Goal: Complete application form

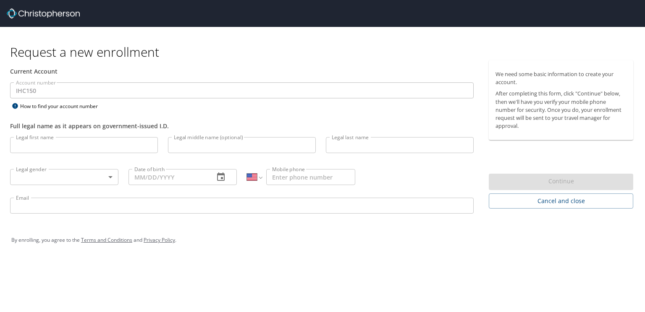
select select "US"
click at [95, 146] on input "Legal first name" at bounding box center [84, 145] width 148 height 16
type input "Jerald"
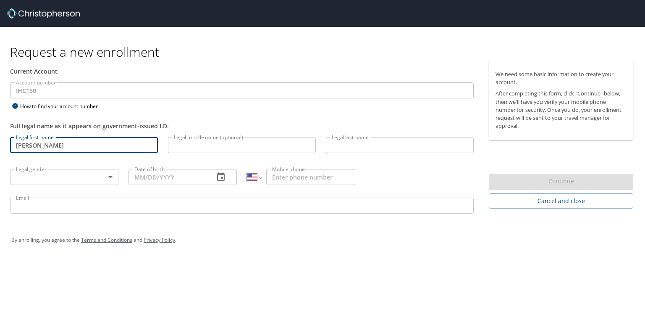
type input "Arthur"
type input "Floyd"
click at [89, 178] on body "Request a new enrollment Current Account Account number IHC150 Account number H…" at bounding box center [322, 156] width 645 height 312
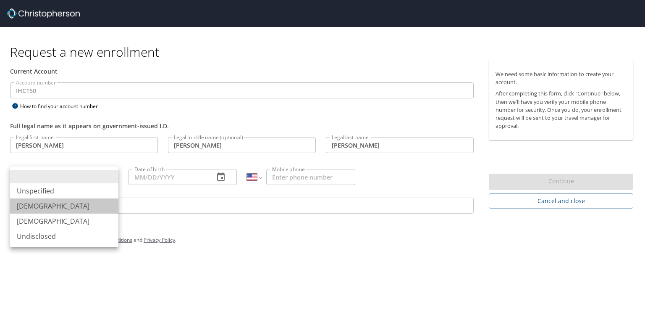
click at [85, 208] on li "Male" at bounding box center [64, 205] width 108 height 15
type input "Male"
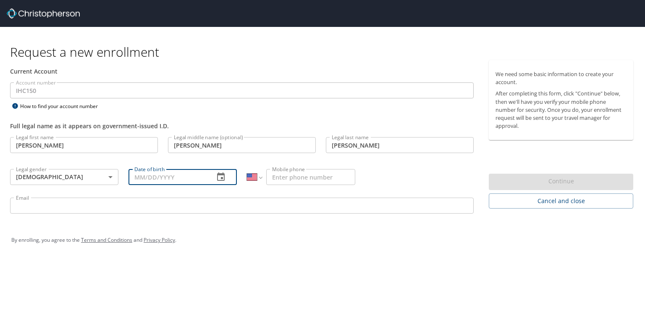
click at [170, 173] on input "Date of birth" at bounding box center [168, 177] width 79 height 16
type input "10/20/1966"
drag, startPoint x: 292, startPoint y: 173, endPoint x: 298, endPoint y: 174, distance: 6.0
click at [292, 173] on input "Mobile phone" at bounding box center [310, 177] width 89 height 16
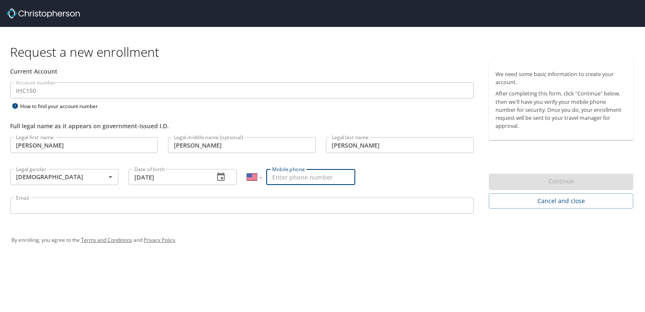
type input "(580) 768-4780"
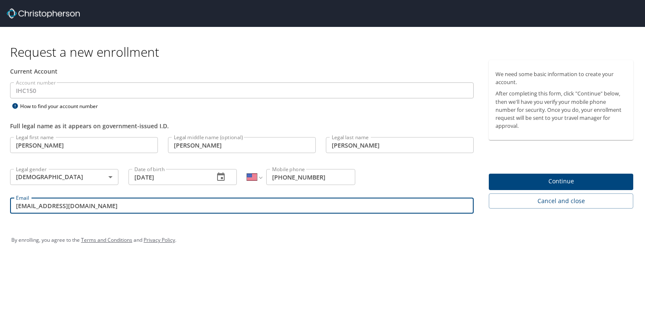
click at [42, 208] on input "595sfamily@msn.com" at bounding box center [242, 205] width 464 height 16
click at [42, 210] on input "595sfamily@msn.com" at bounding box center [242, 205] width 464 height 16
click at [43, 210] on input "595sfamily@msn.com" at bounding box center [242, 205] width 464 height 16
click at [49, 206] on input "595sfamily@msn.com" at bounding box center [242, 205] width 464 height 16
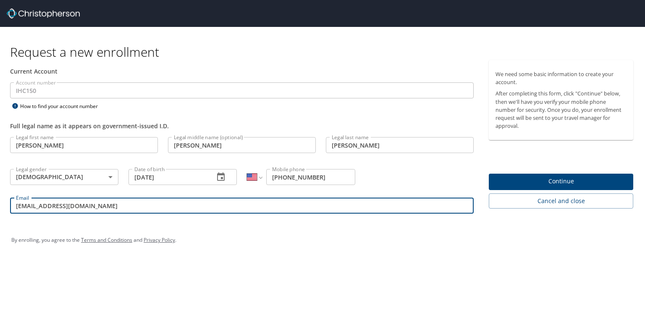
click at [50, 207] on input "595sfamily@msn.com" at bounding box center [242, 205] width 464 height 16
click at [52, 206] on input "595sfamily@msn.com" at bounding box center [242, 205] width 464 height 16
click at [53, 206] on input "595sfamily@msn.com" at bounding box center [242, 205] width 464 height 16
click at [54, 206] on input "595sfamily@msn.com" at bounding box center [242, 205] width 464 height 16
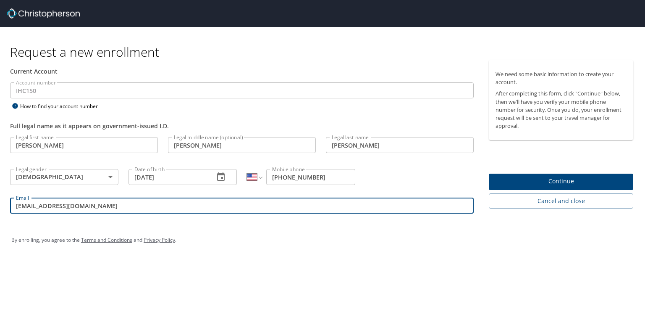
click at [53, 205] on input "595sfamily@msn.com" at bounding box center [242, 205] width 464 height 16
drag, startPoint x: 59, startPoint y: 204, endPoint x: 63, endPoint y: 203, distance: 4.3
click at [59, 205] on input "595sfamily@msn.com" at bounding box center [242, 205] width 464 height 16
drag, startPoint x: 94, startPoint y: 203, endPoint x: 0, endPoint y: 215, distance: 94.9
click at [0, 215] on div "Current Account Account number IHC150 Account number How to find your account n…" at bounding box center [242, 140] width 484 height 161
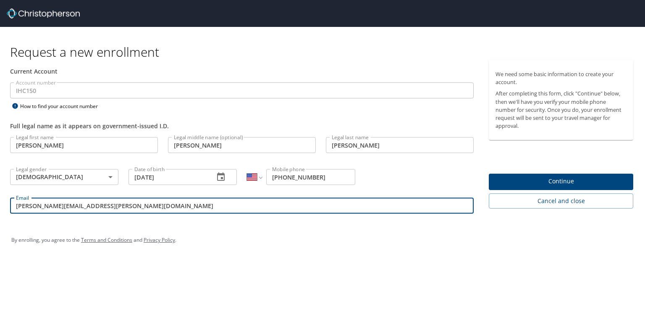
type input "jerald.floyd@imail.org"
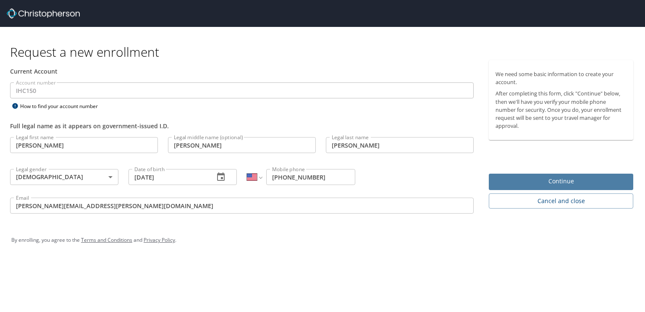
click at [533, 183] on span "Continue" at bounding box center [561, 181] width 131 height 11
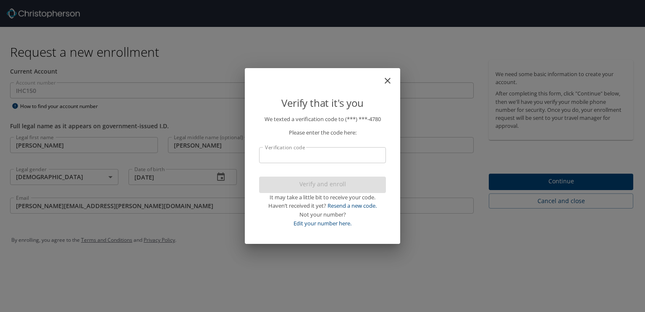
click at [320, 153] on input "Verification code" at bounding box center [322, 155] width 127 height 16
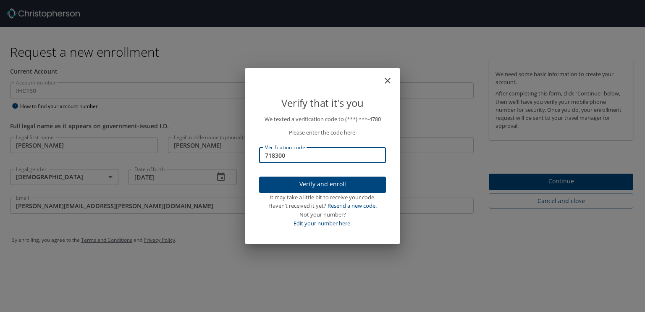
type input "718300"
click at [340, 180] on span "Verify and enroll" at bounding box center [322, 184] width 113 height 11
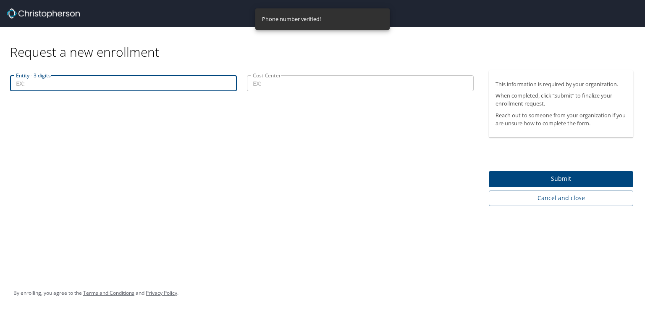
click at [58, 79] on input "Entity - 3 digits" at bounding box center [123, 83] width 227 height 16
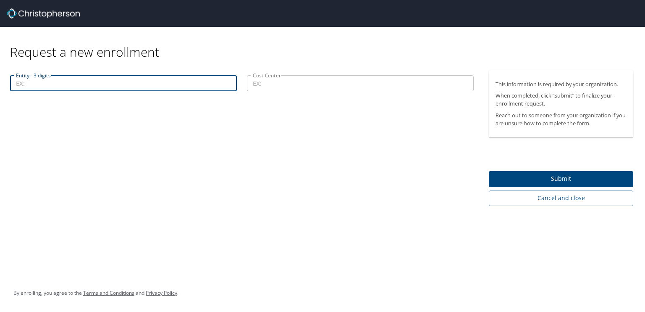
click at [61, 81] on input "Entity - 3 digits" at bounding box center [123, 83] width 227 height 16
type input "19200"
click at [264, 84] on input "Cost Center" at bounding box center [360, 83] width 227 height 16
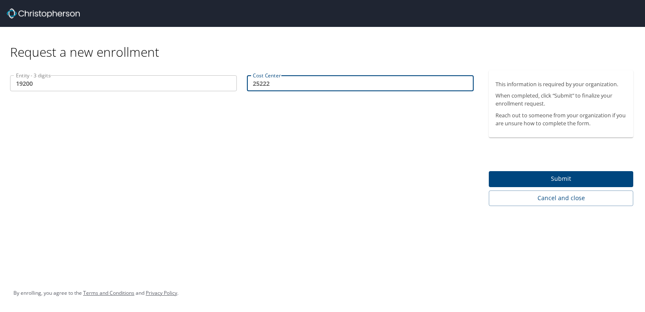
type input "25222"
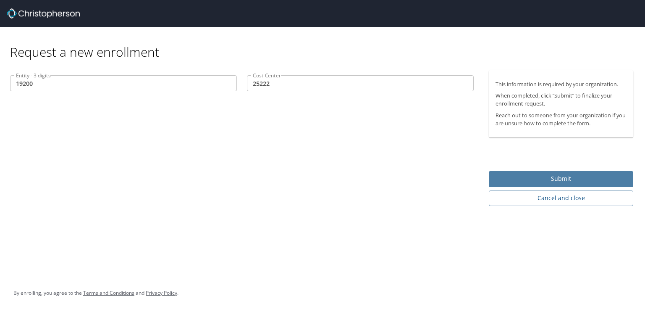
click at [571, 177] on span "Submit" at bounding box center [561, 179] width 131 height 11
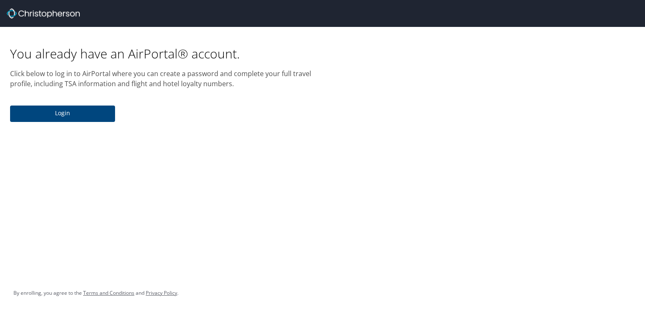
click at [85, 112] on span "Login" at bounding box center [63, 113] width 92 height 11
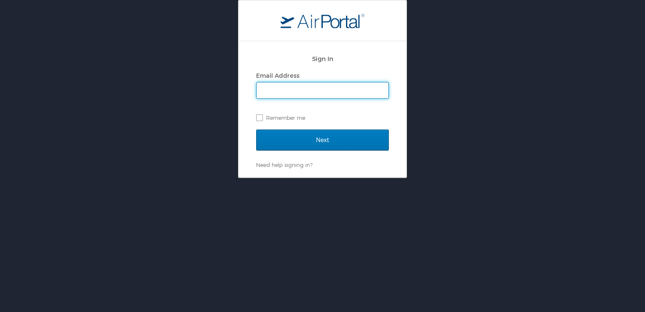
click at [305, 99] on span at bounding box center [322, 90] width 133 height 17
click at [304, 92] on input "Email Address" at bounding box center [323, 90] width 132 height 16
type input "jerald.floyd@imail.org"
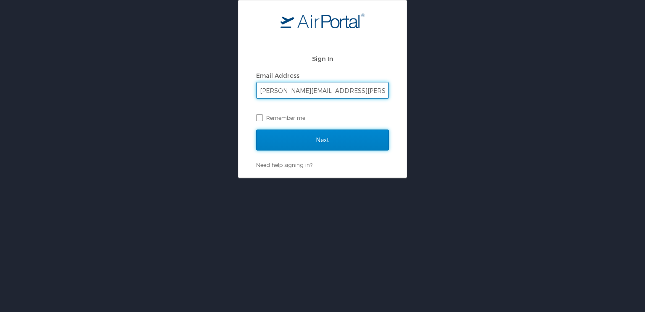
click at [352, 140] on input "Next" at bounding box center [322, 139] width 133 height 21
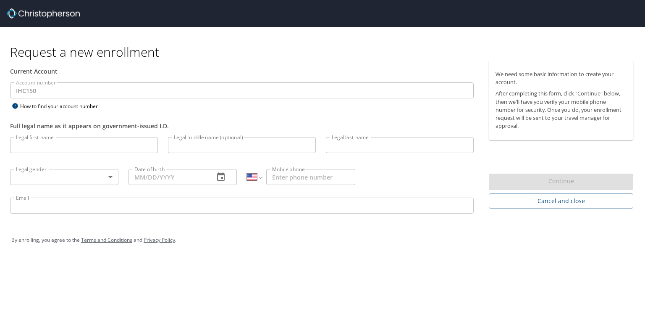
select select "US"
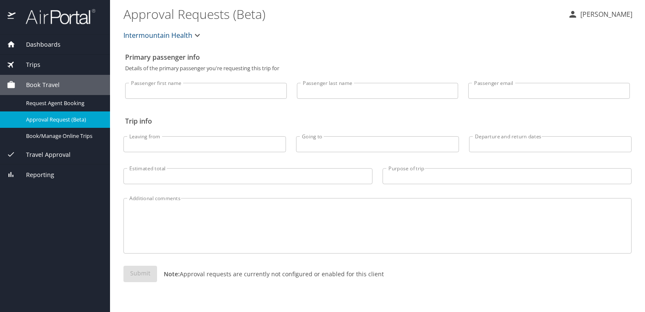
click at [199, 91] on input "Passenger first name" at bounding box center [206, 91] width 162 height 16
type input "[PERSON_NAME]"
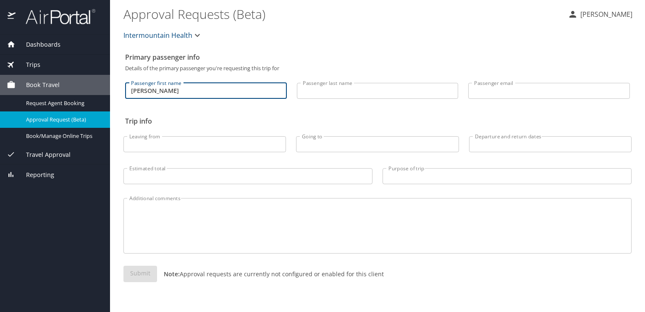
type input "[PERSON_NAME]"
click at [505, 95] on input "Passenger email" at bounding box center [550, 91] width 162 height 16
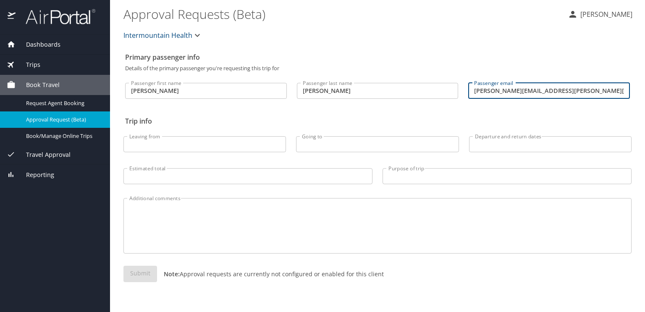
type input "[PERSON_NAME][EMAIL_ADDRESS][PERSON_NAME][DOMAIN_NAME]"
click at [619, 16] on p "[PERSON_NAME]" at bounding box center [605, 14] width 55 height 10
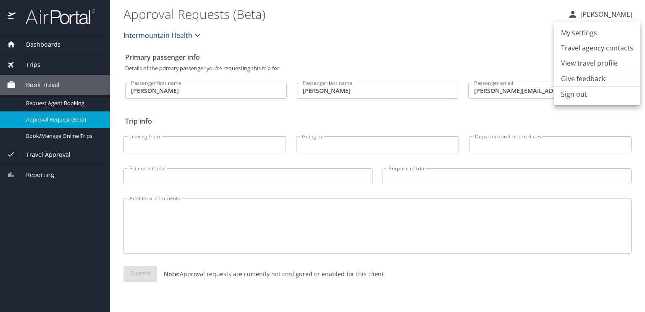
click at [591, 29] on li "My settings" at bounding box center [598, 32] width 86 height 15
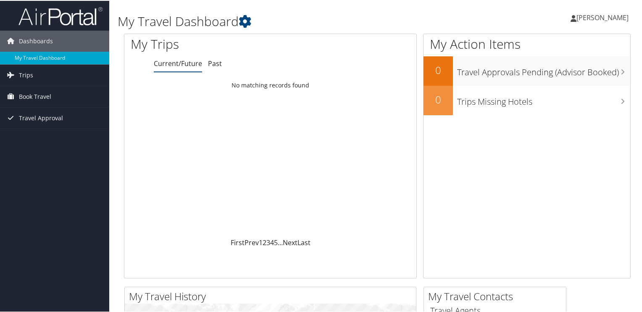
click at [613, 16] on span "[PERSON_NAME]" at bounding box center [603, 16] width 52 height 9
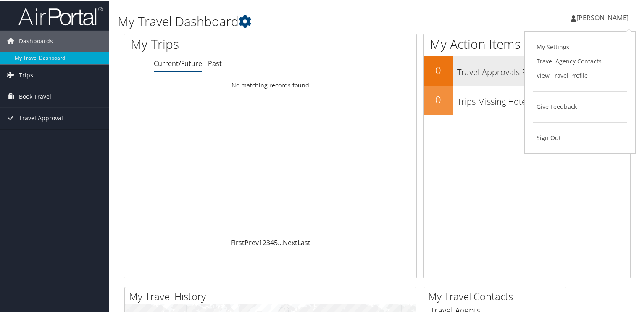
click at [563, 76] on link "View Travel Profile" at bounding box center [580, 75] width 94 height 14
